Goal: Task Accomplishment & Management: Use online tool/utility

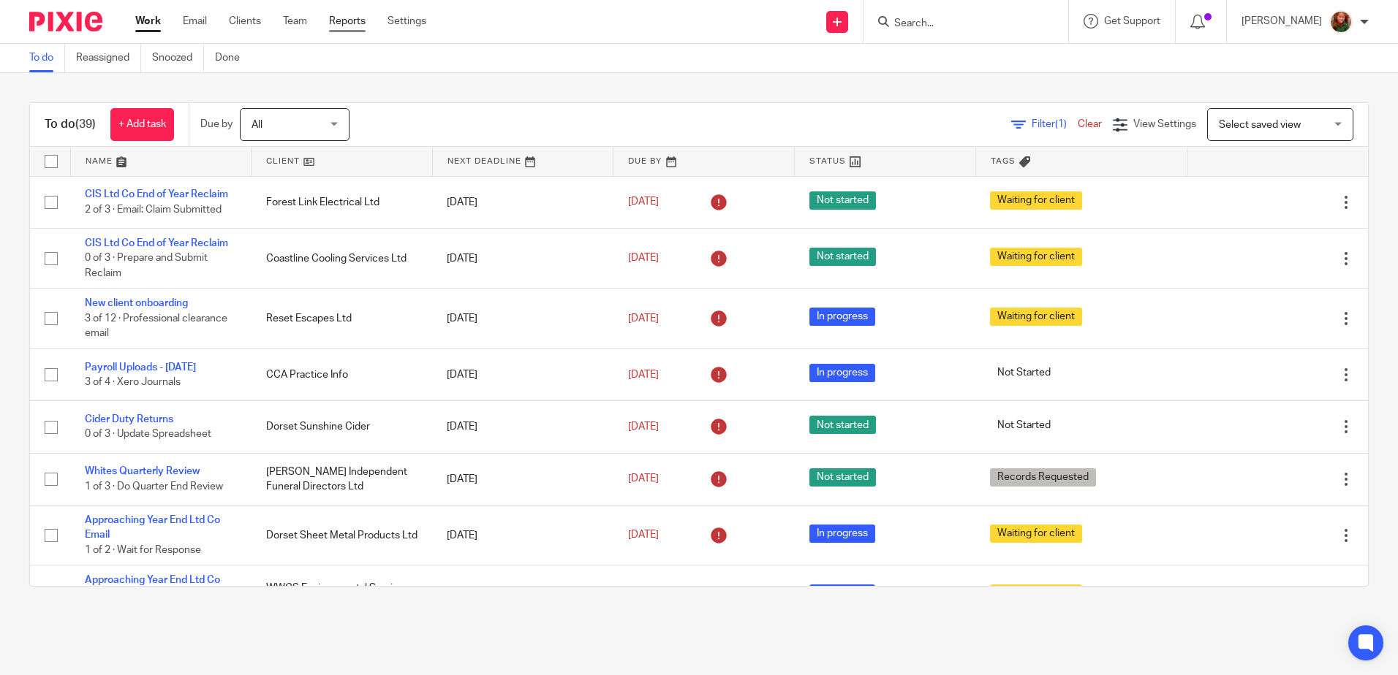
click at [349, 23] on link "Reports" at bounding box center [347, 21] width 37 height 15
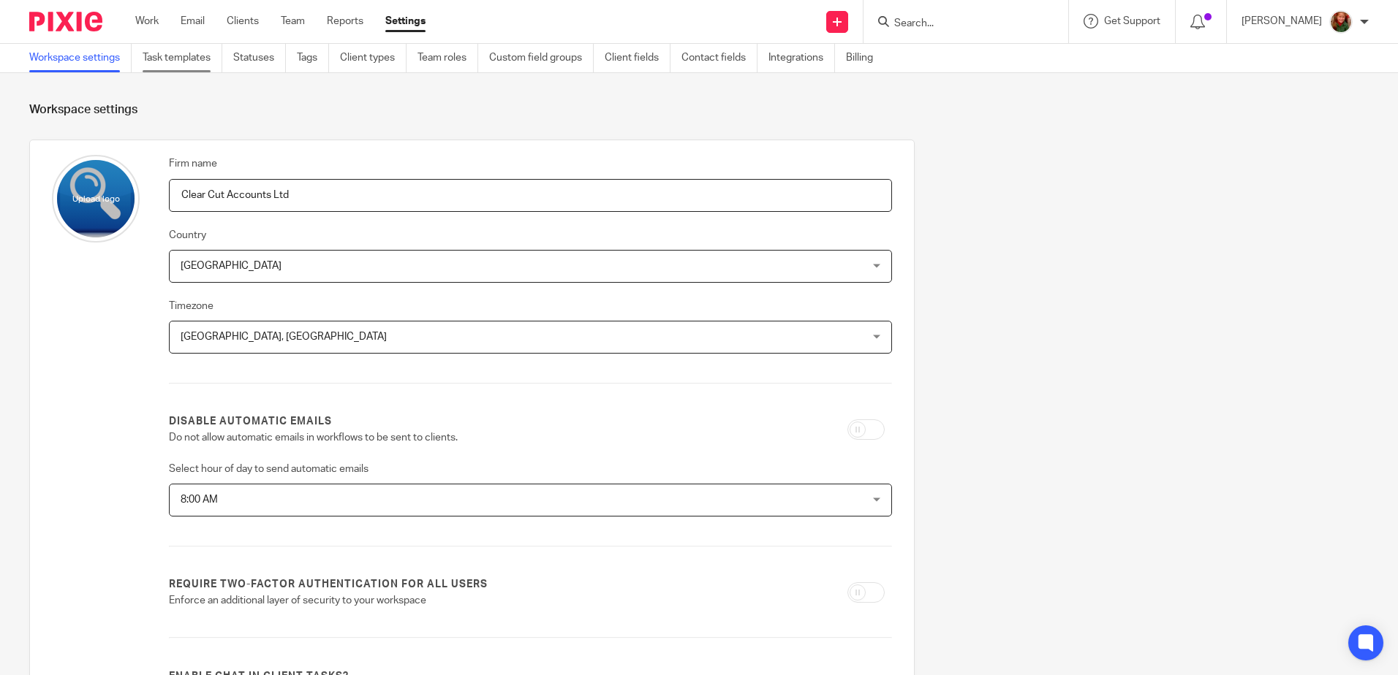
click at [182, 60] on link "Task templates" at bounding box center [183, 58] width 80 height 29
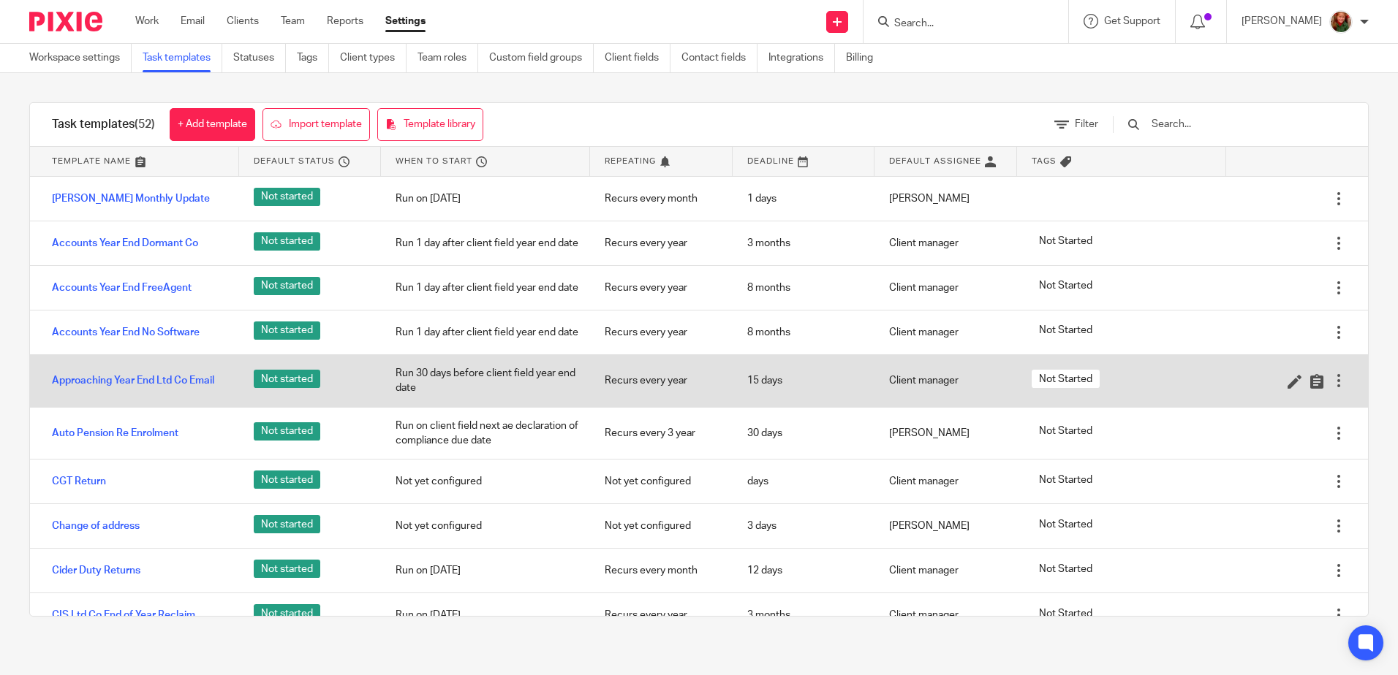
scroll to position [292, 0]
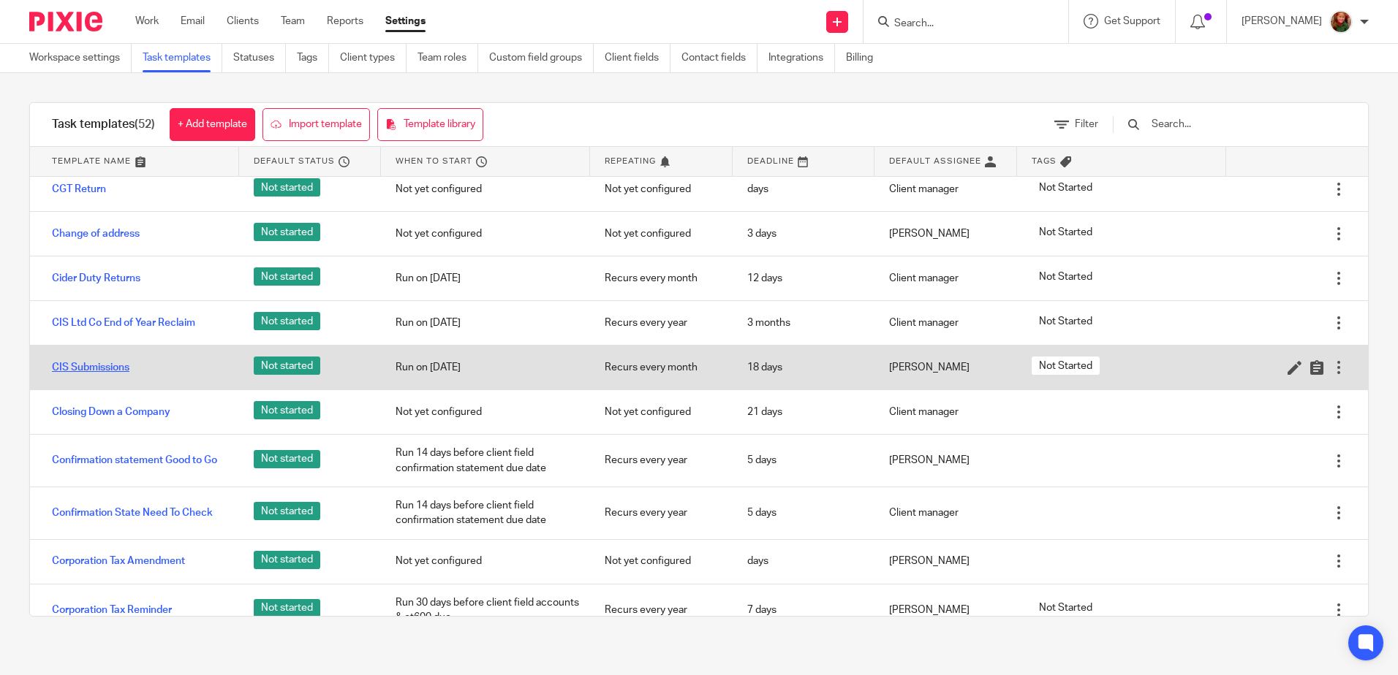
click at [109, 375] on link "CIS Submissions" at bounding box center [90, 367] width 77 height 15
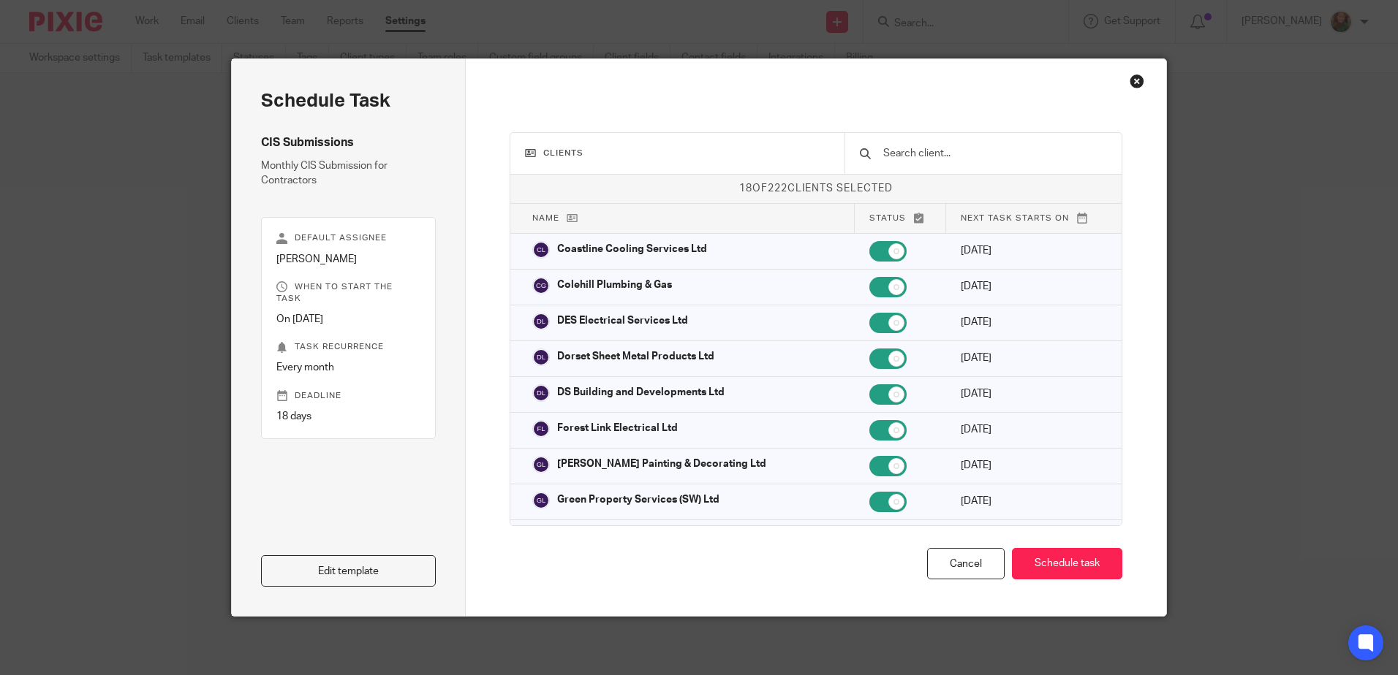
click at [1129, 75] on div "Close this dialog window" at bounding box center [1136, 81] width 15 height 15
